Goal: Navigation & Orientation: Find specific page/section

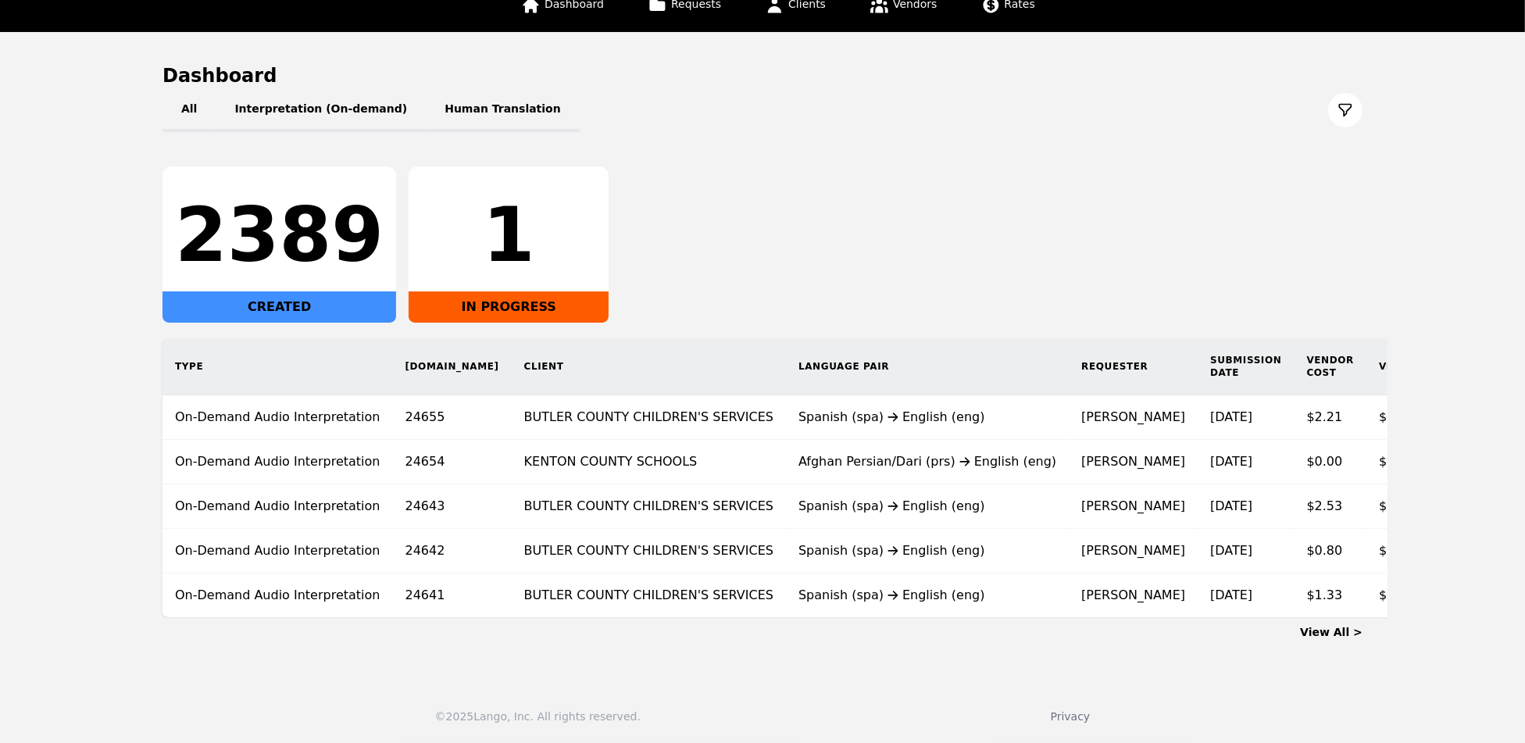
scroll to position [0, 207]
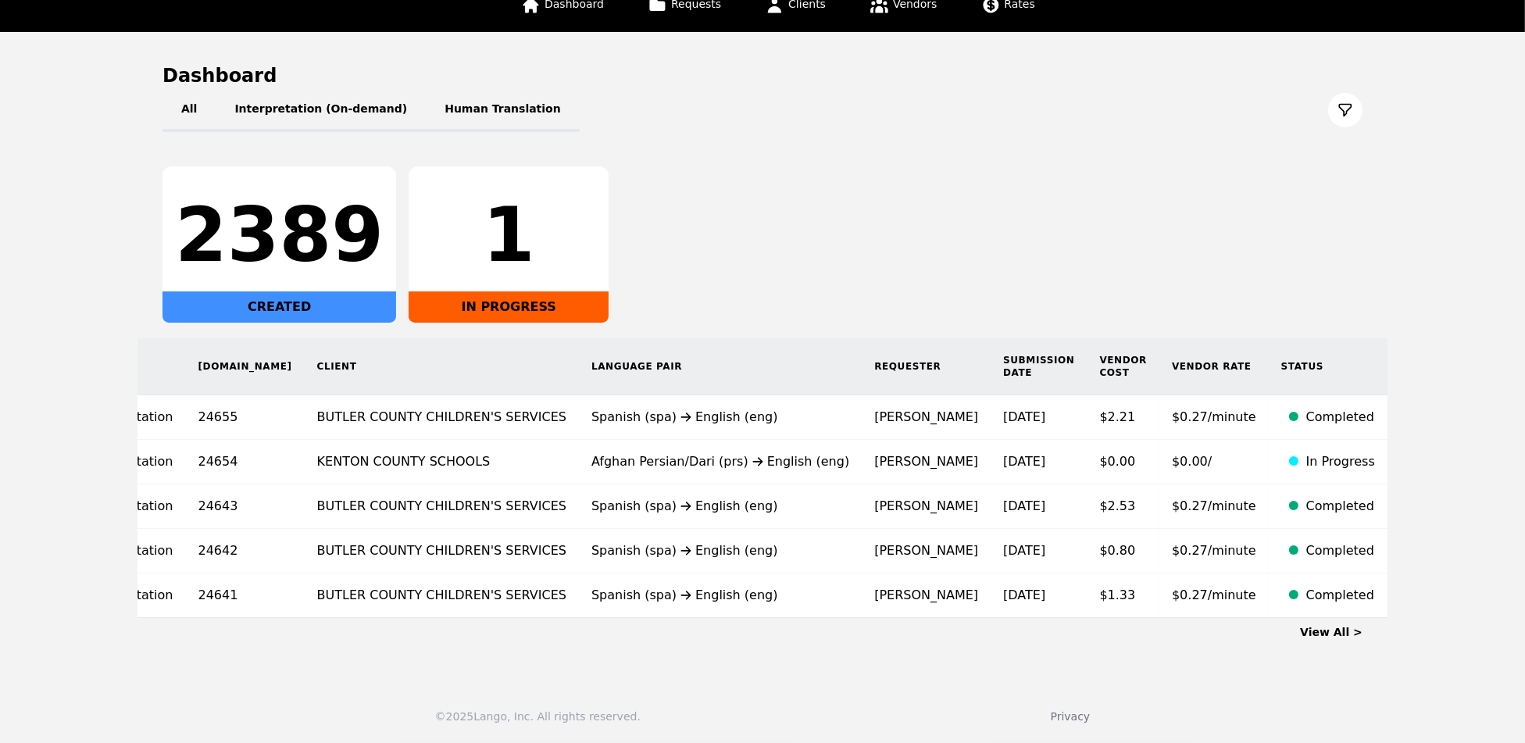
click at [1331, 626] on link "View All >" at bounding box center [1331, 632] width 62 height 12
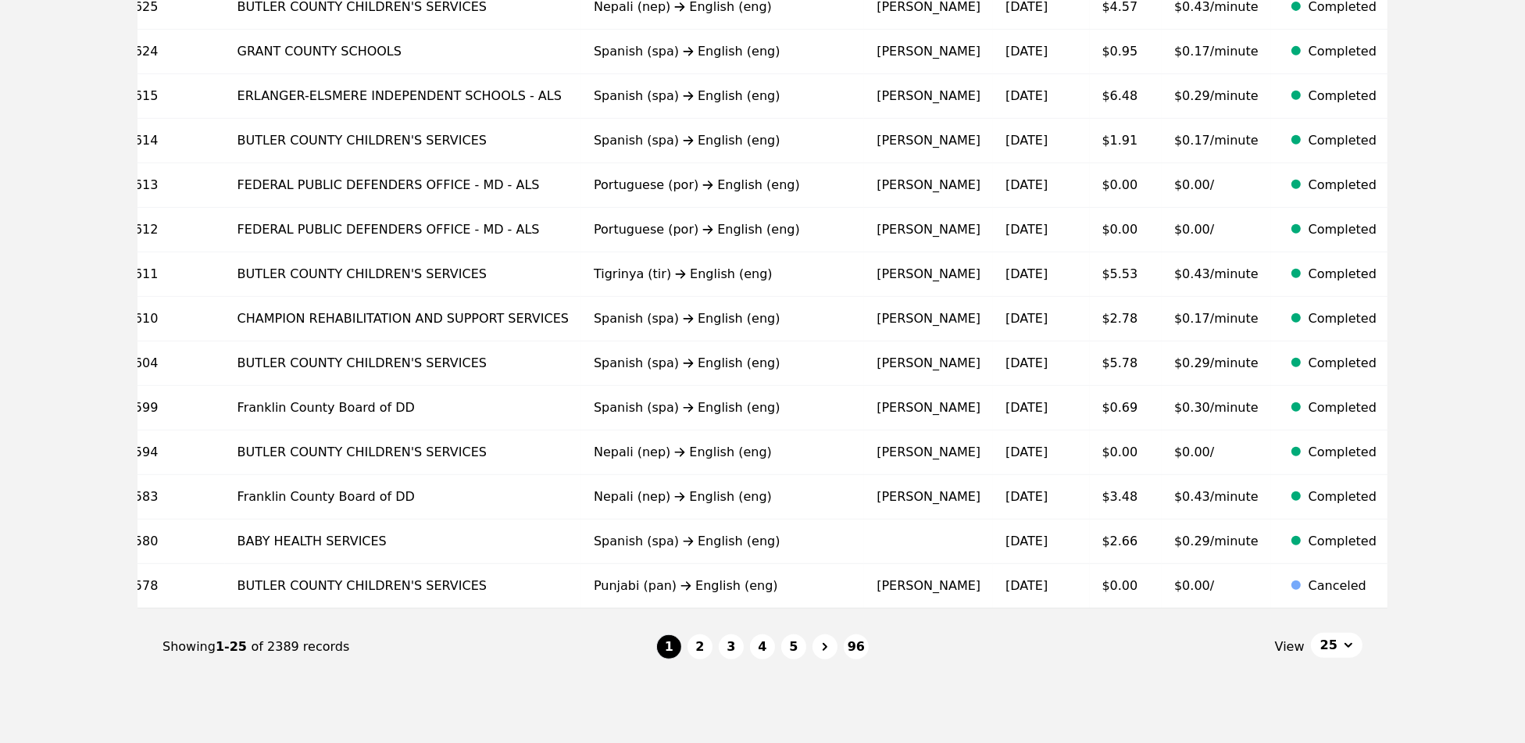
scroll to position [880, 0]
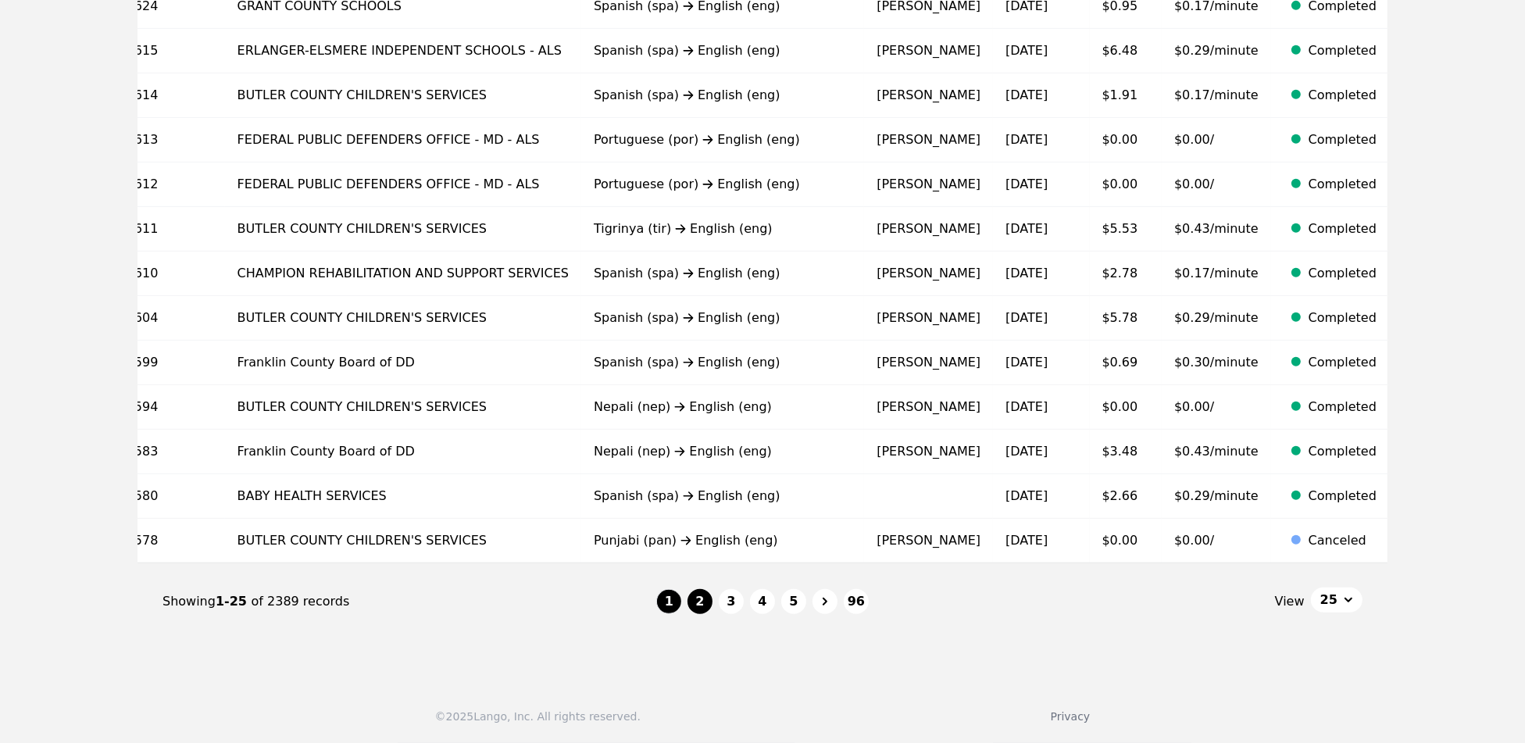
click at [698, 611] on button "2" at bounding box center [699, 601] width 25 height 25
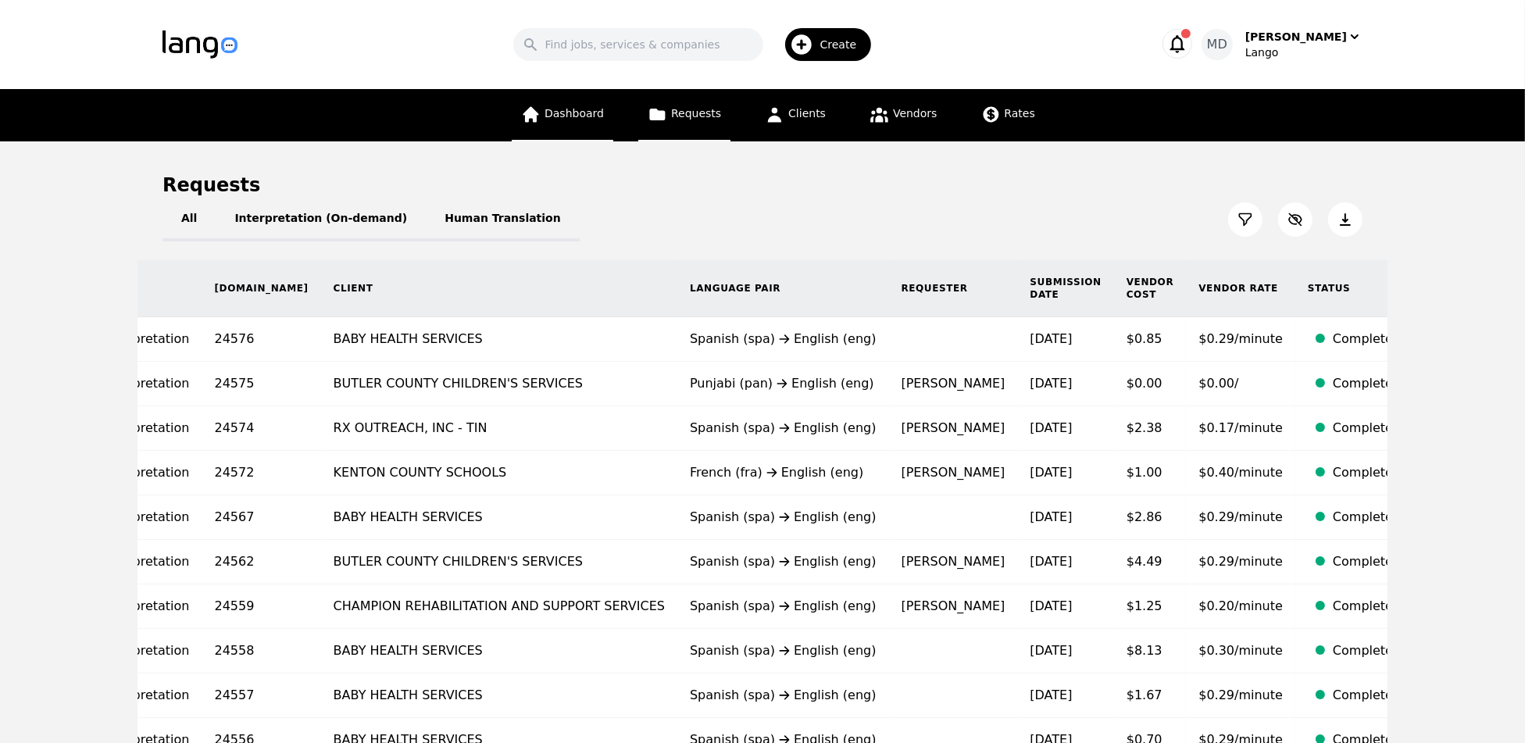
click at [546, 108] on link "Dashboard" at bounding box center [563, 115] width 102 height 52
